Goal: Find specific page/section: Find specific page/section

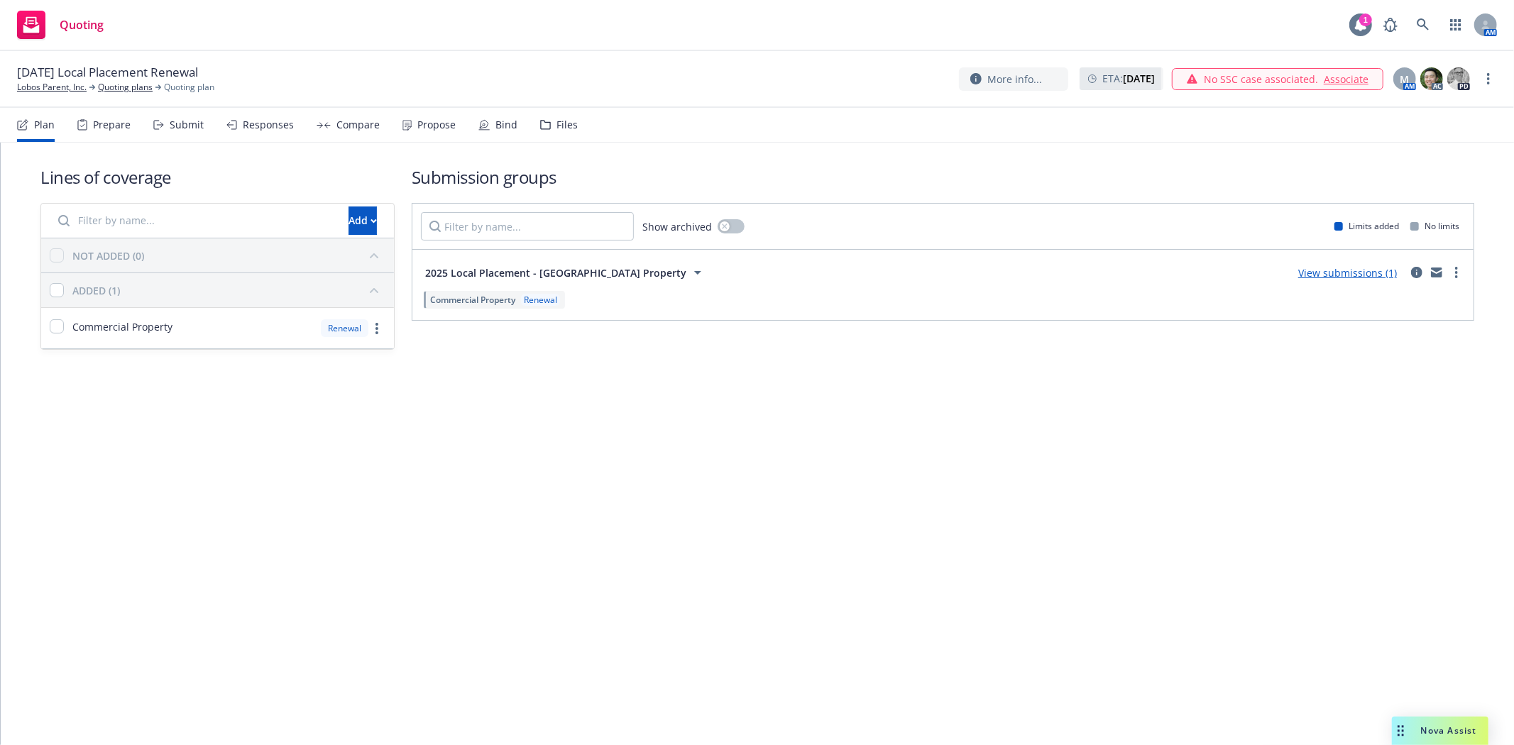
click at [1360, 29] on icon at bounding box center [1360, 24] width 11 height 13
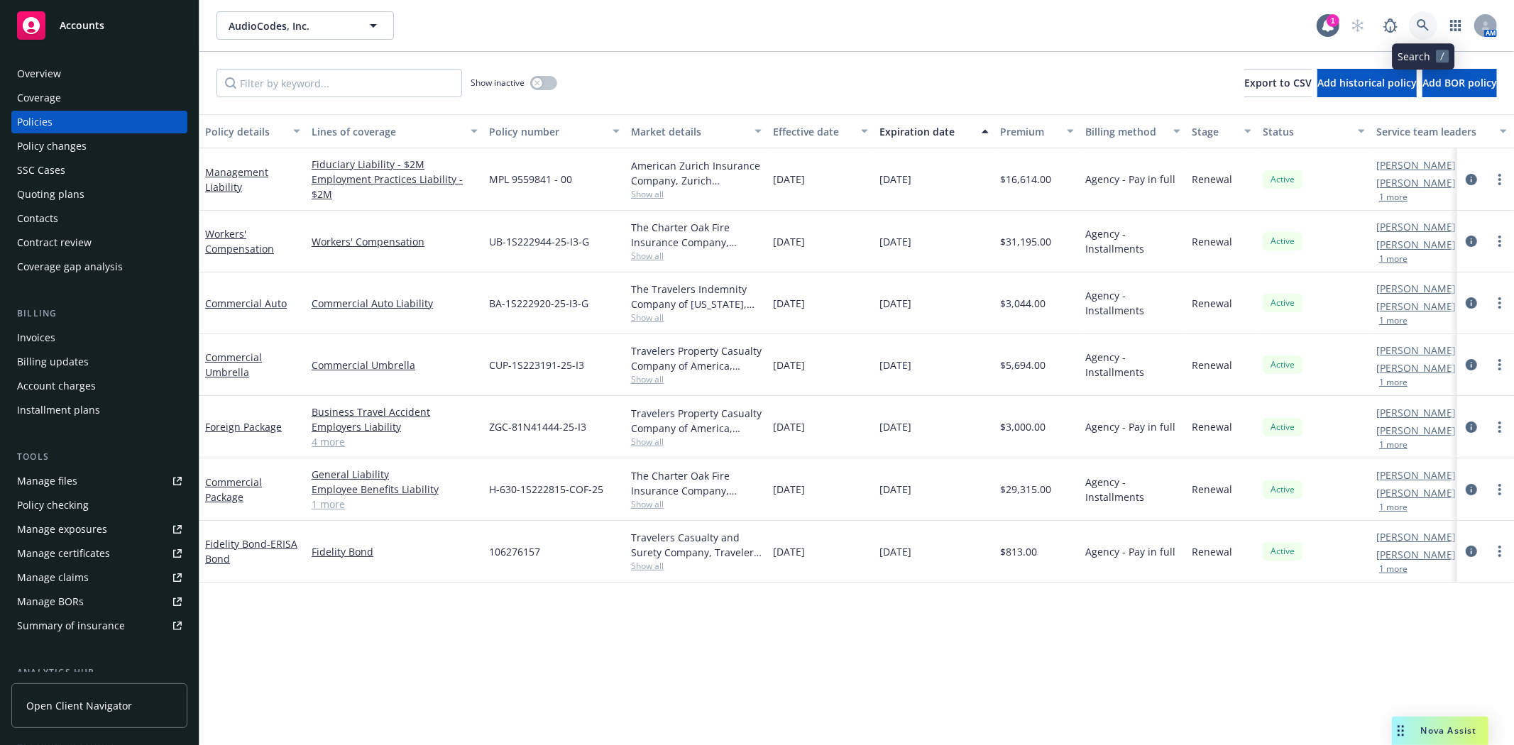
click at [1414, 24] on link at bounding box center [1423, 25] width 28 height 28
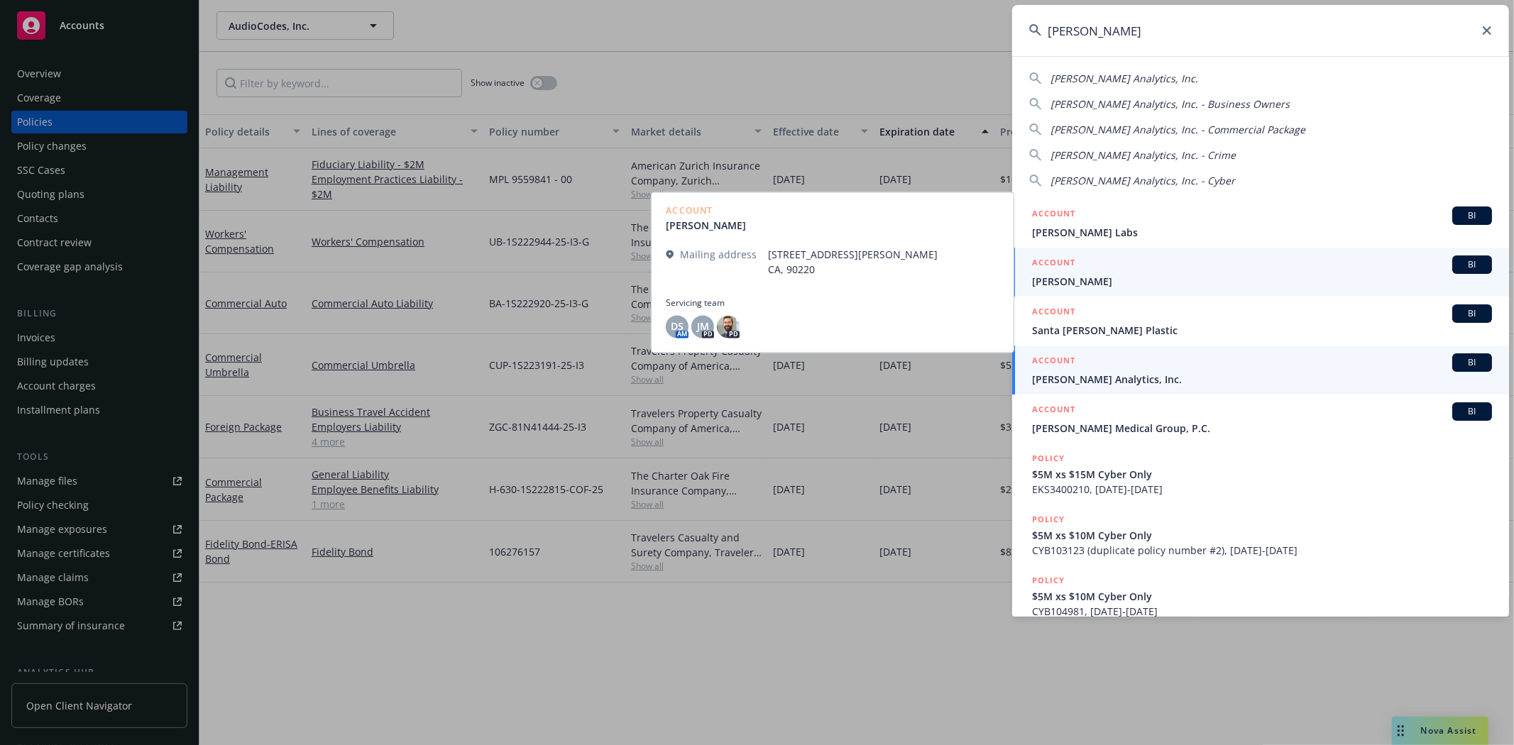
type input "clara"
click at [1132, 375] on span "[PERSON_NAME] Analytics, Inc." at bounding box center [1262, 379] width 460 height 15
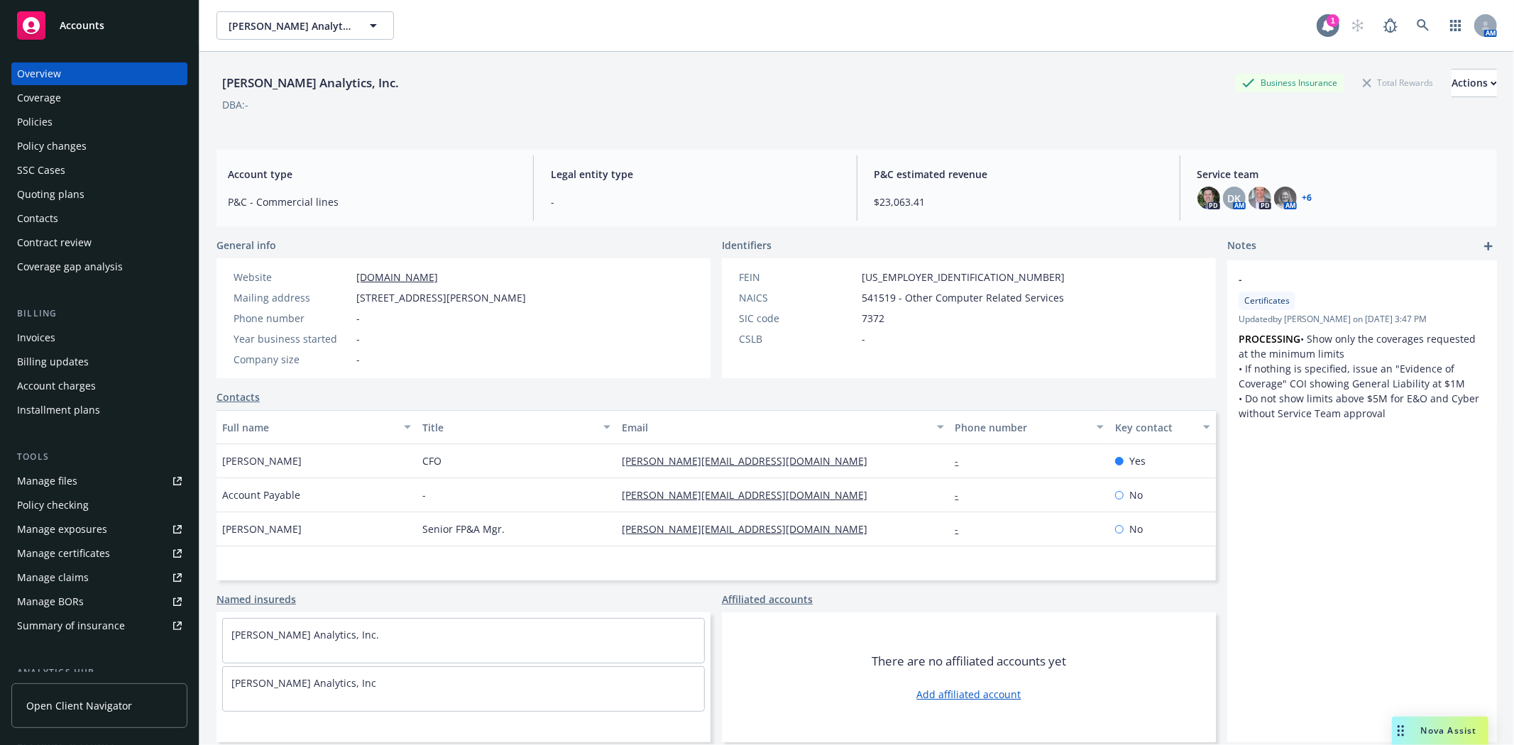
click at [1326, 14] on div "1" at bounding box center [1332, 20] width 13 height 13
click at [59, 190] on div "Quoting plans" at bounding box center [50, 194] width 67 height 23
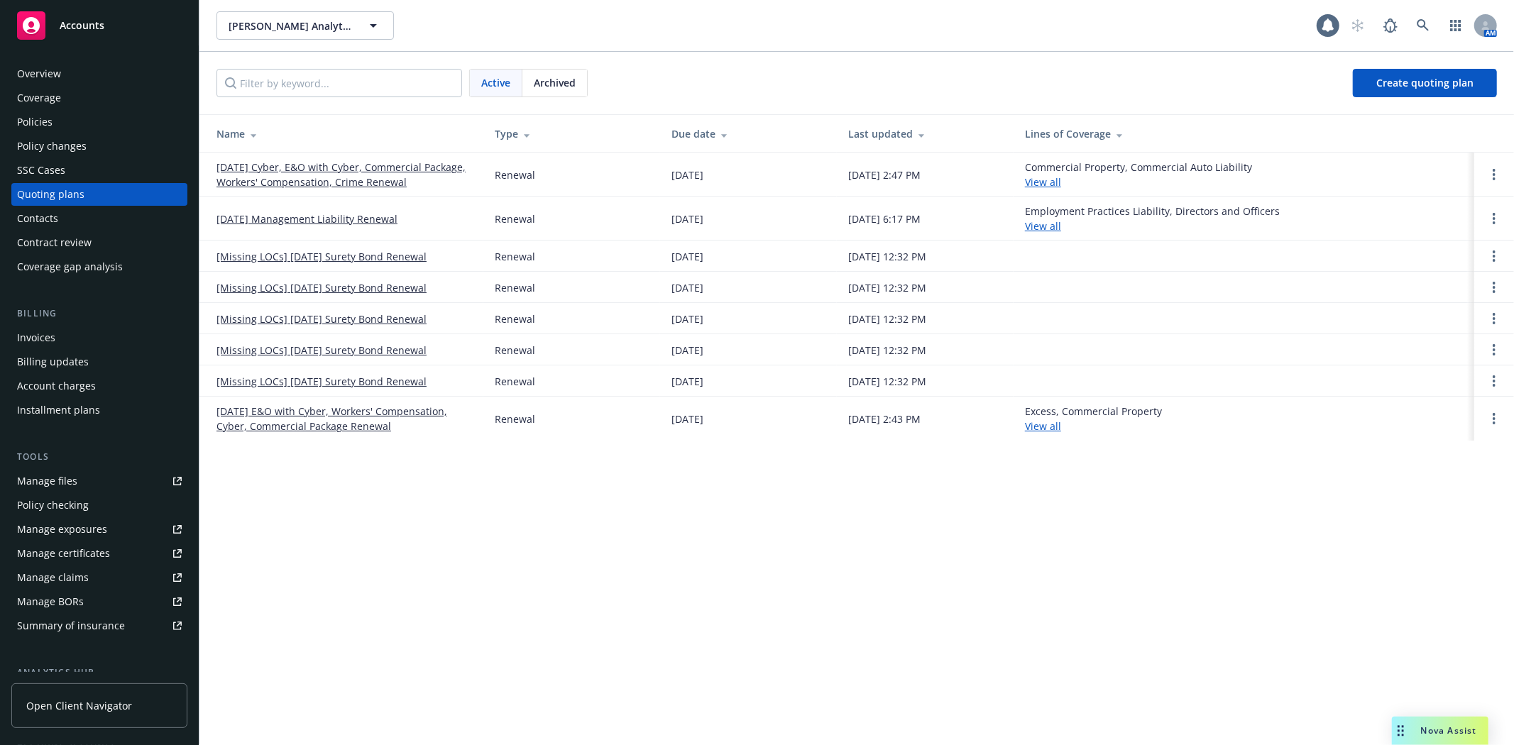
click at [324, 160] on link "[DATE] Cyber, E&O with Cyber, Commercial Package, Workers' Compensation, Crime …" at bounding box center [343, 175] width 255 height 30
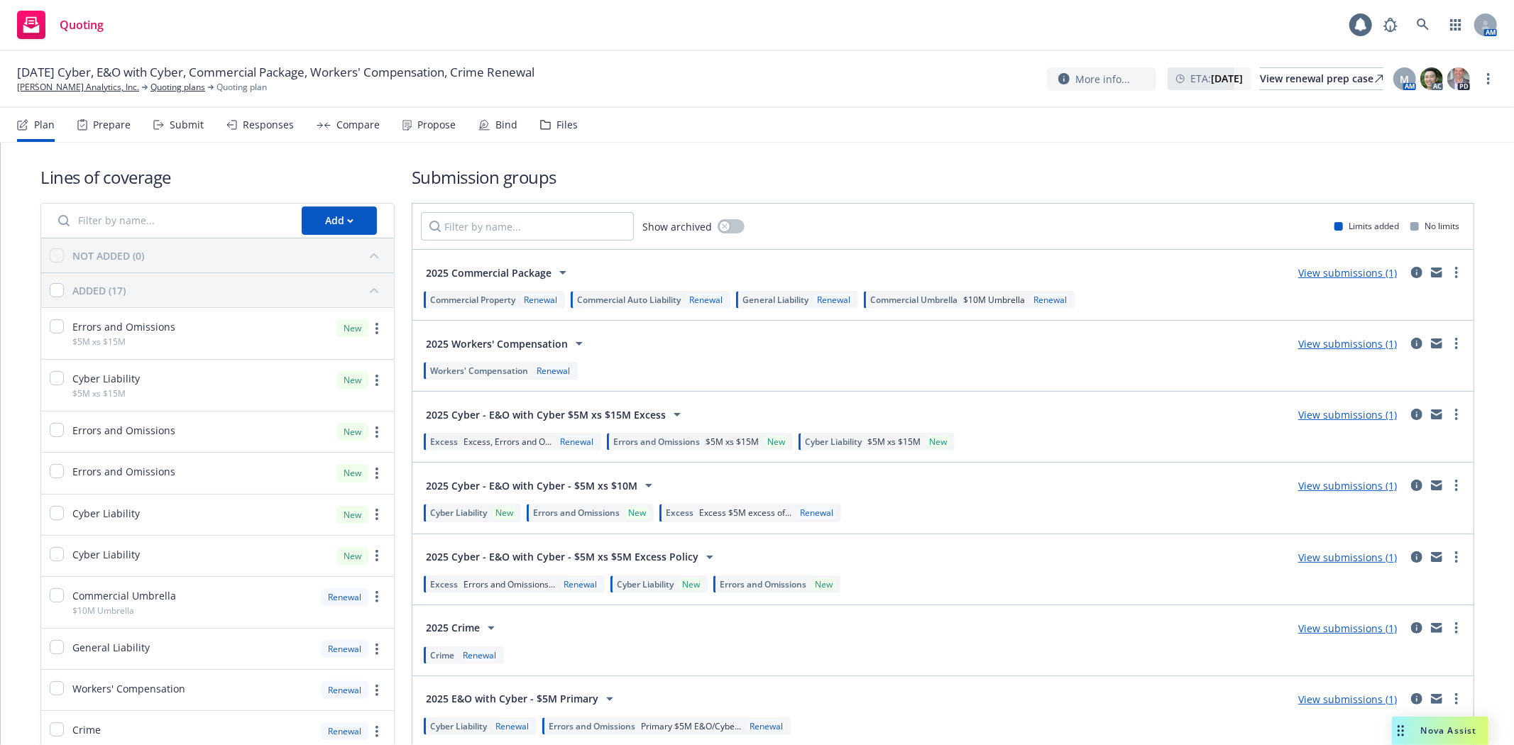
click at [488, 300] on span "Commercial Property" at bounding box center [472, 300] width 85 height 12
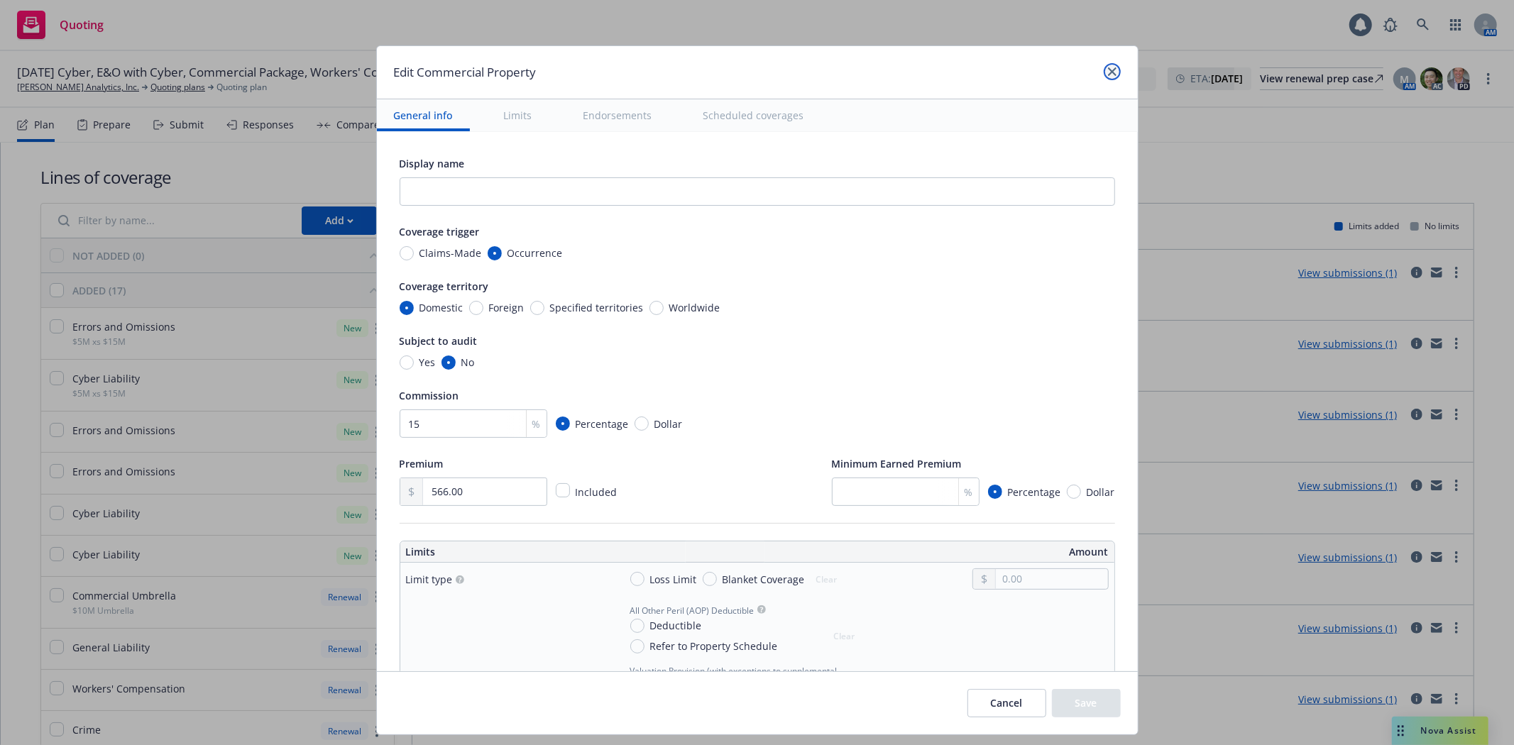
click at [1108, 72] on icon "close" at bounding box center [1112, 71] width 9 height 9
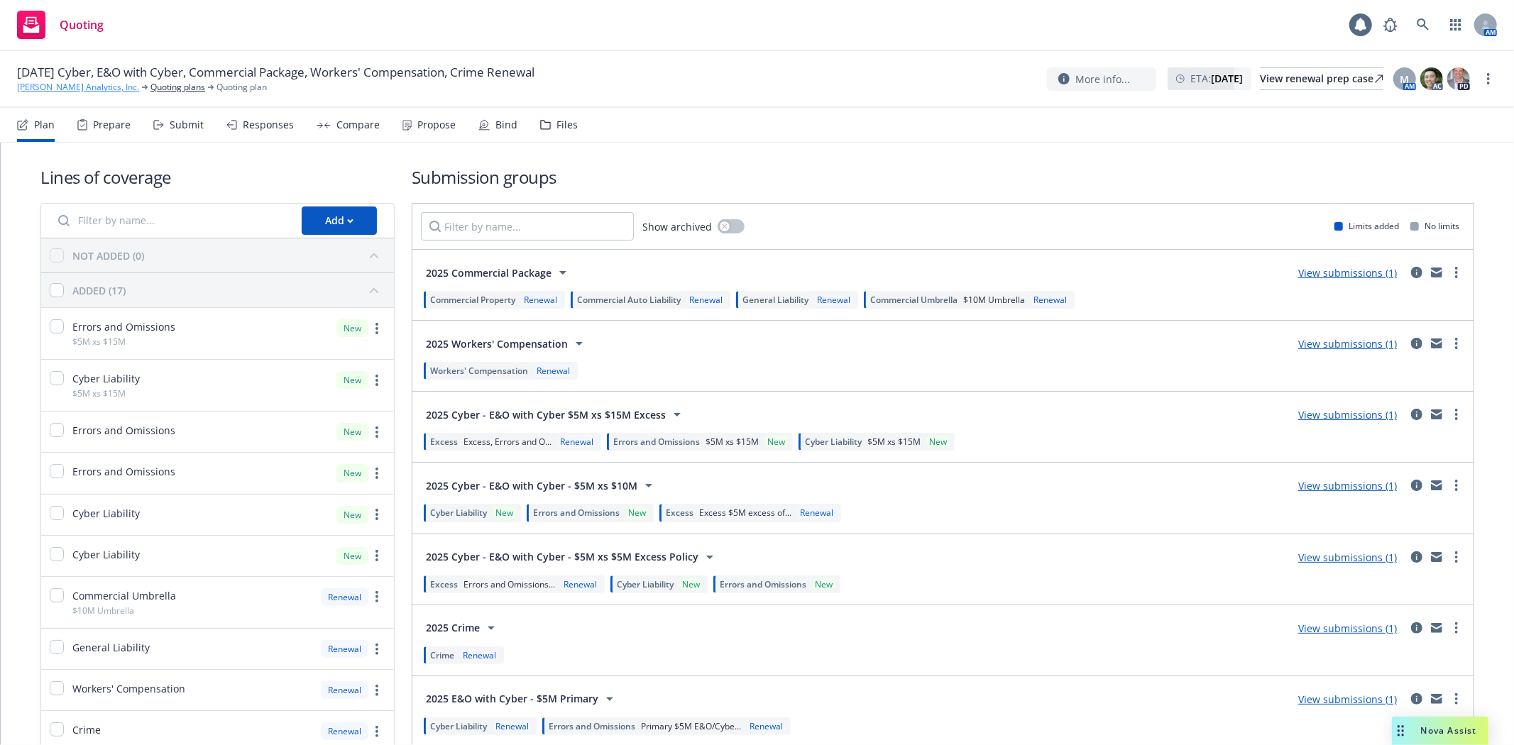
click at [60, 87] on link "[PERSON_NAME] Analytics, Inc." at bounding box center [78, 87] width 122 height 13
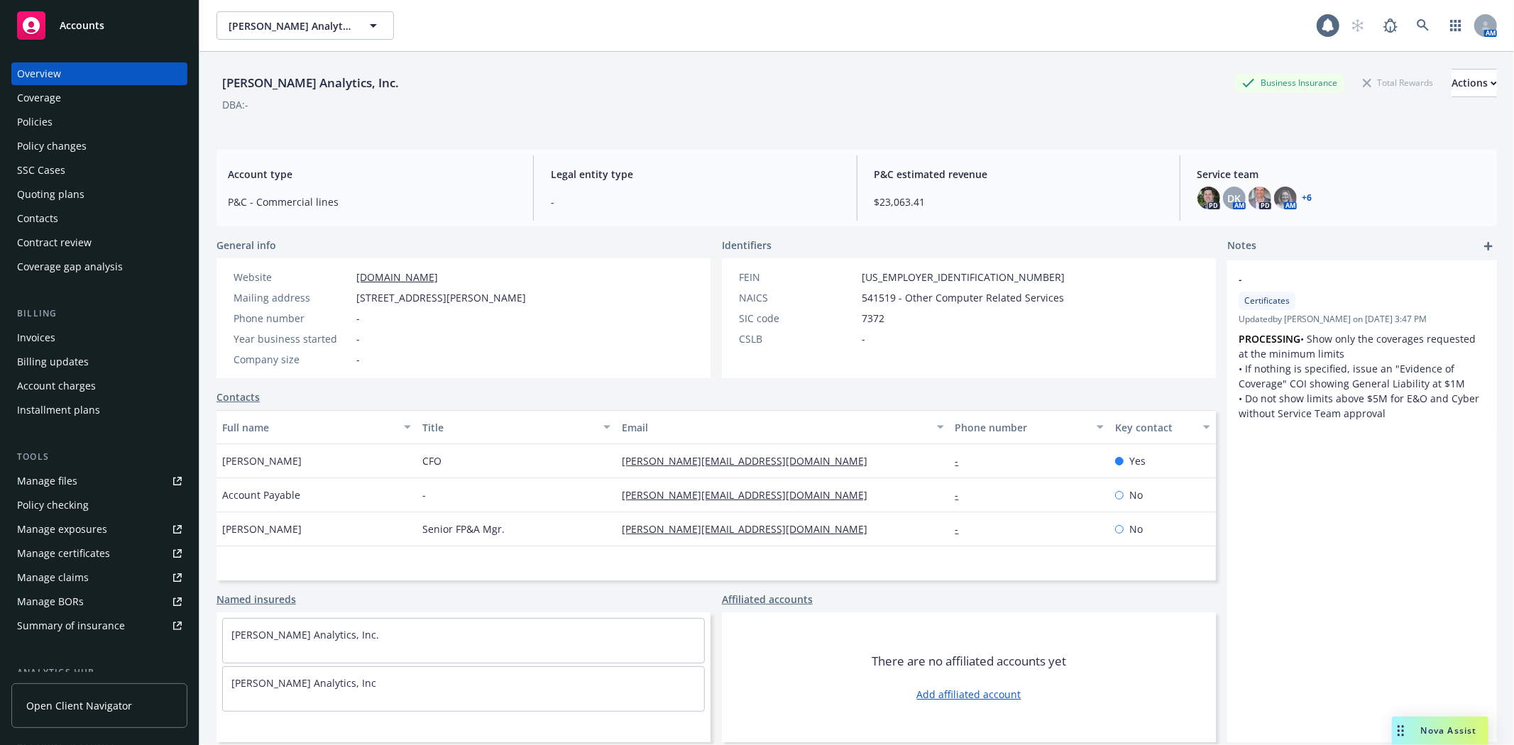
click at [73, 118] on div "Policies" at bounding box center [99, 122] width 165 height 23
